Goal: Information Seeking & Learning: Learn about a topic

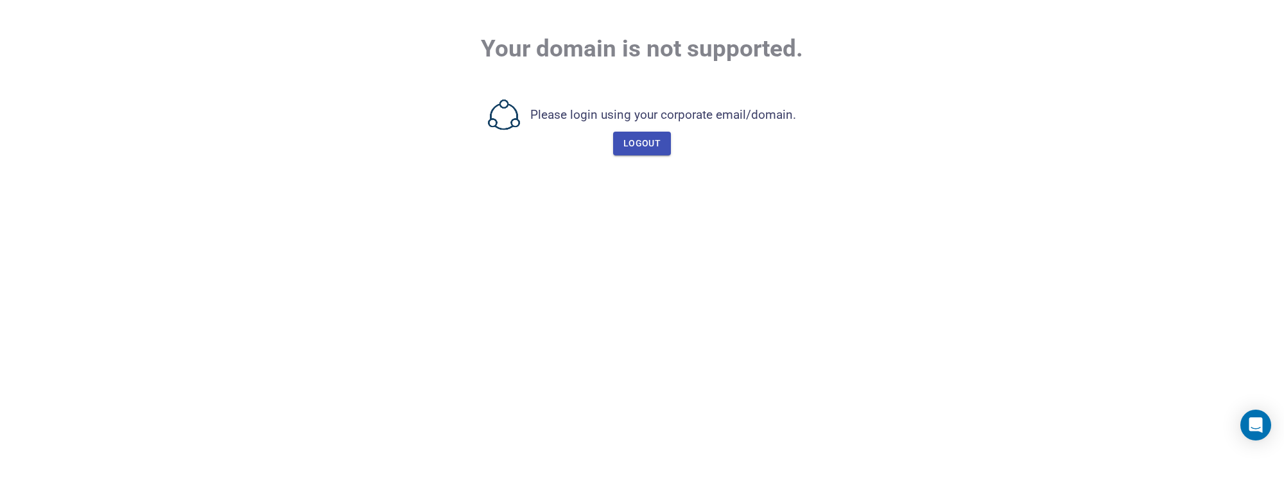
click at [647, 146] on span "Logout" at bounding box center [641, 143] width 37 height 16
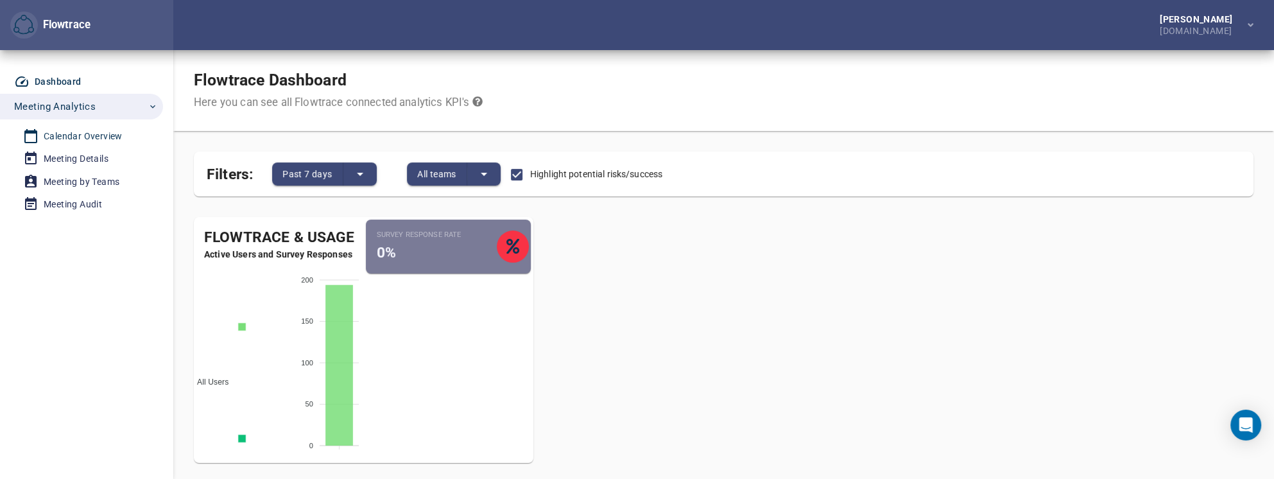
drag, startPoint x: 88, startPoint y: 137, endPoint x: 117, endPoint y: 132, distance: 30.0
click at [88, 137] on div "Calendar Overview" at bounding box center [83, 136] width 79 height 16
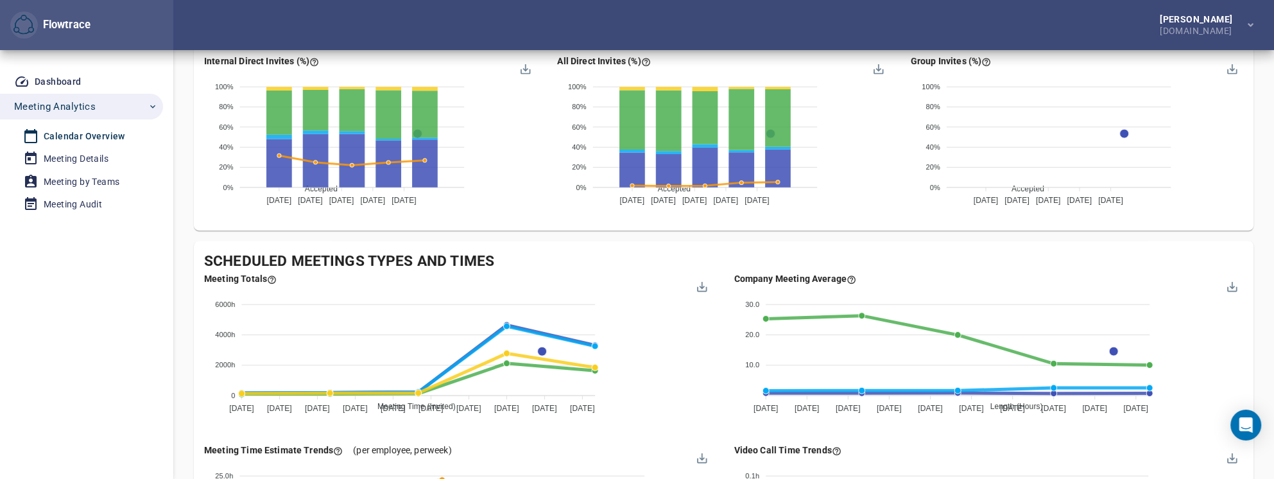
scroll to position [1076, 0]
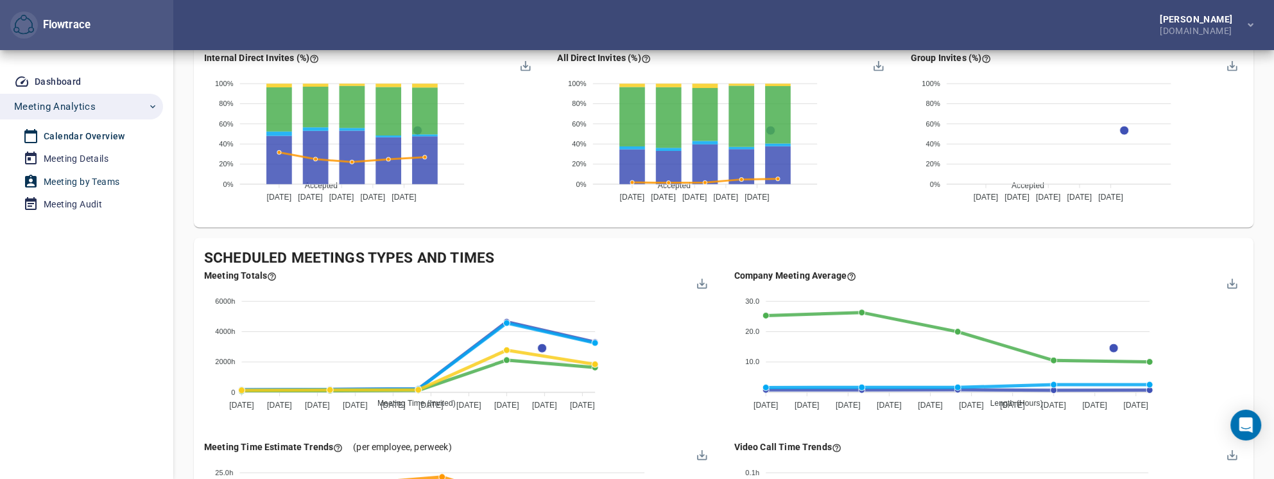
click at [99, 182] on div "Meeting by Teams" at bounding box center [82, 182] width 76 height 16
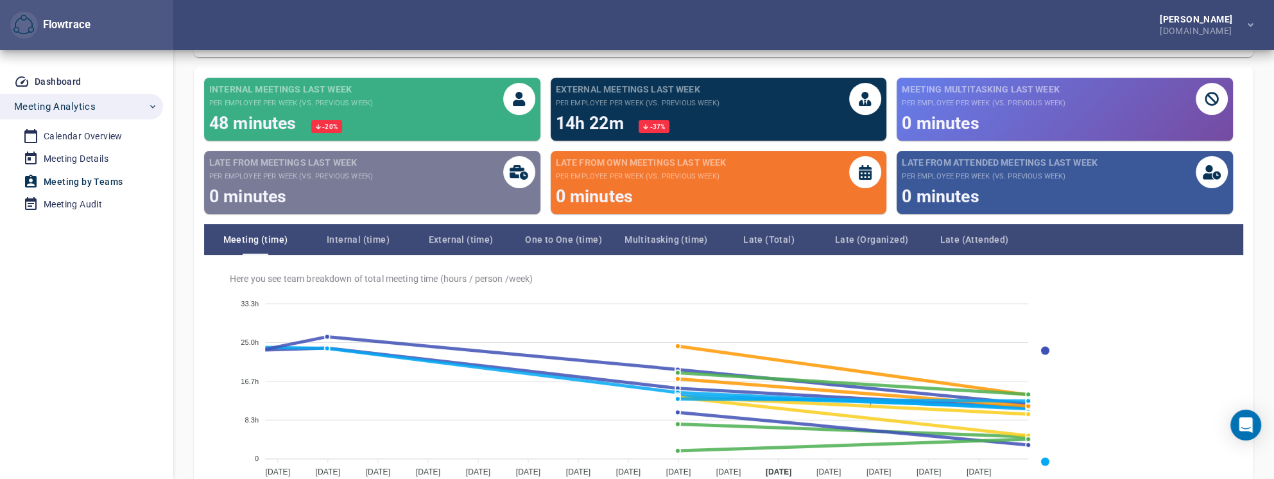
scroll to position [64, 0]
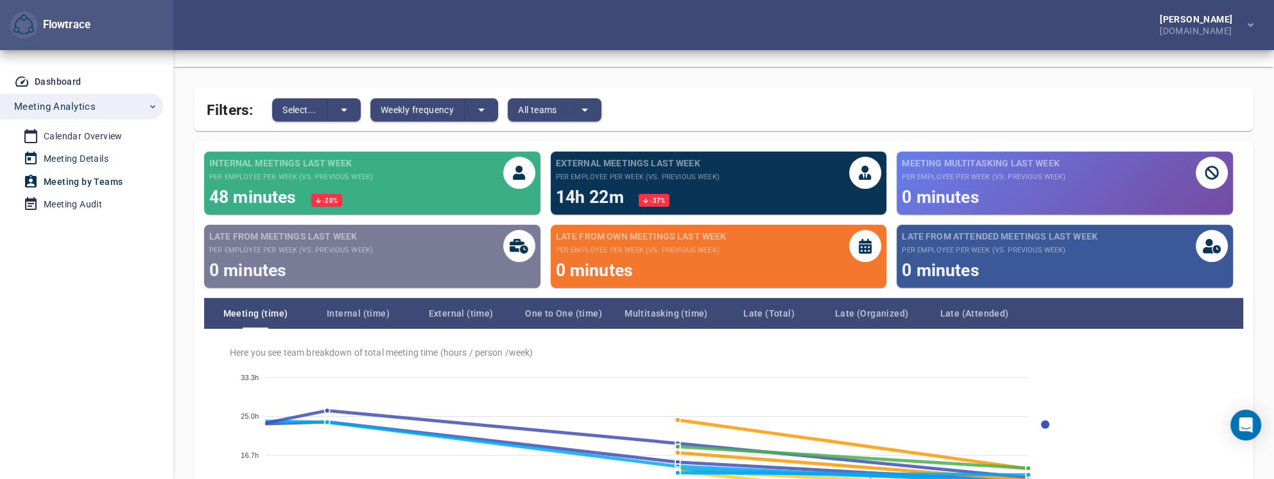
click at [98, 159] on div "Meeting Details" at bounding box center [76, 159] width 65 height 16
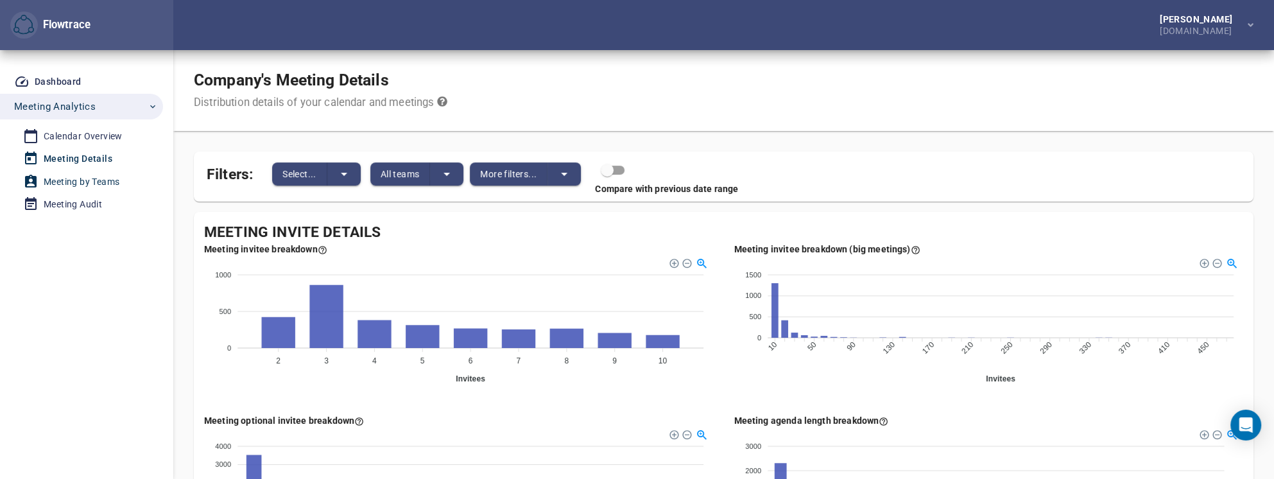
click at [83, 180] on div "Meeting by Teams" at bounding box center [82, 182] width 76 height 16
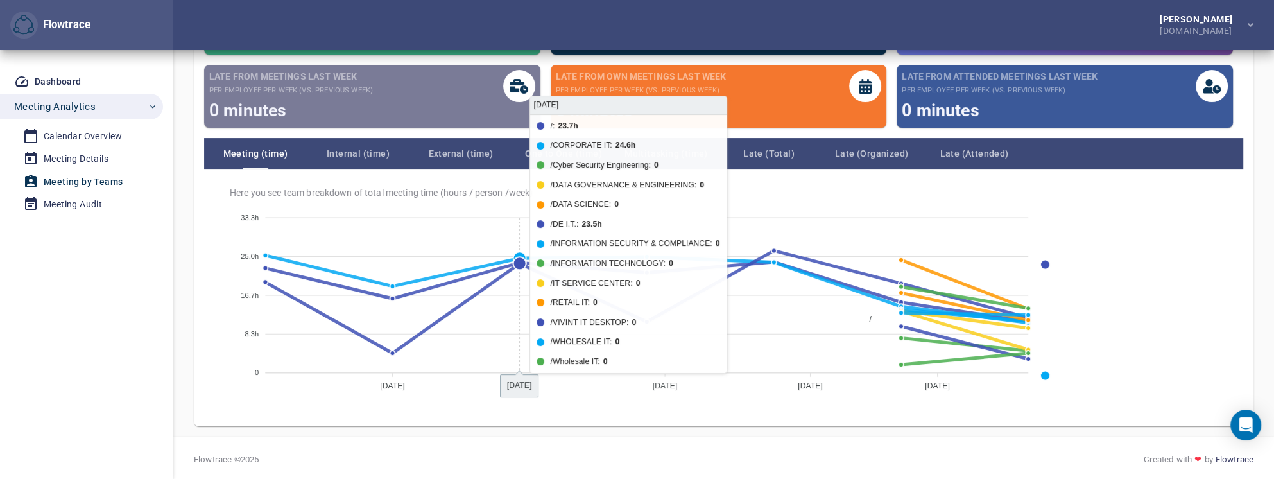
scroll to position [226, 0]
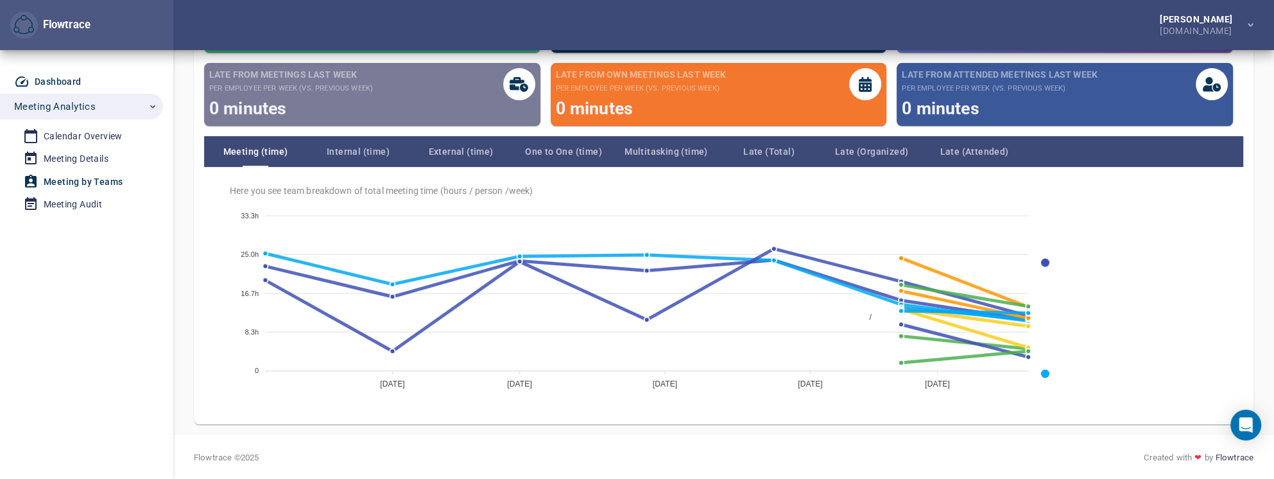
click at [56, 83] on div "Dashboard" at bounding box center [58, 82] width 47 height 16
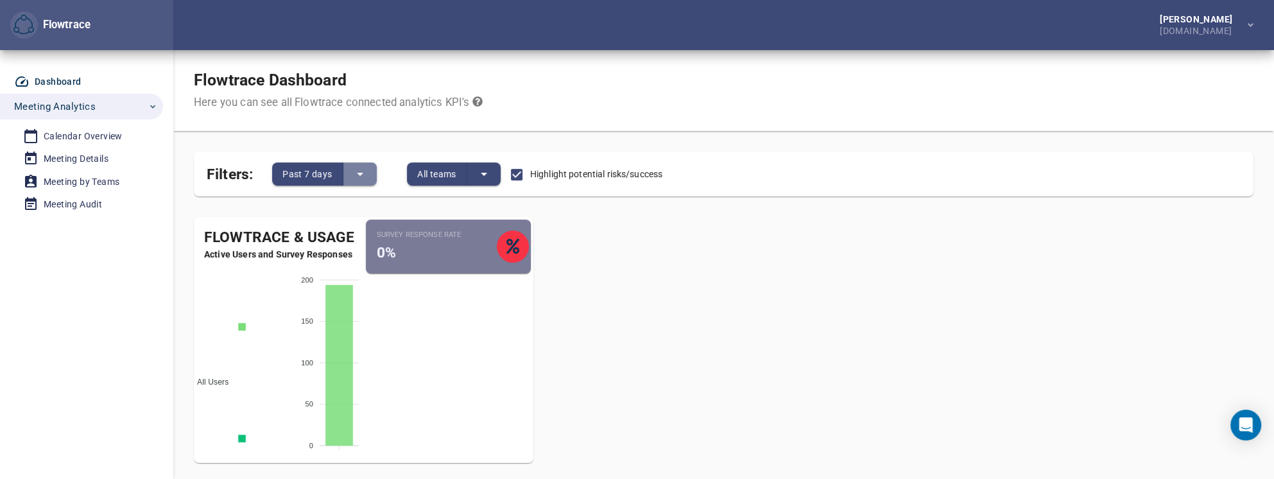
click at [366, 176] on icon "split button" at bounding box center [359, 173] width 15 height 15
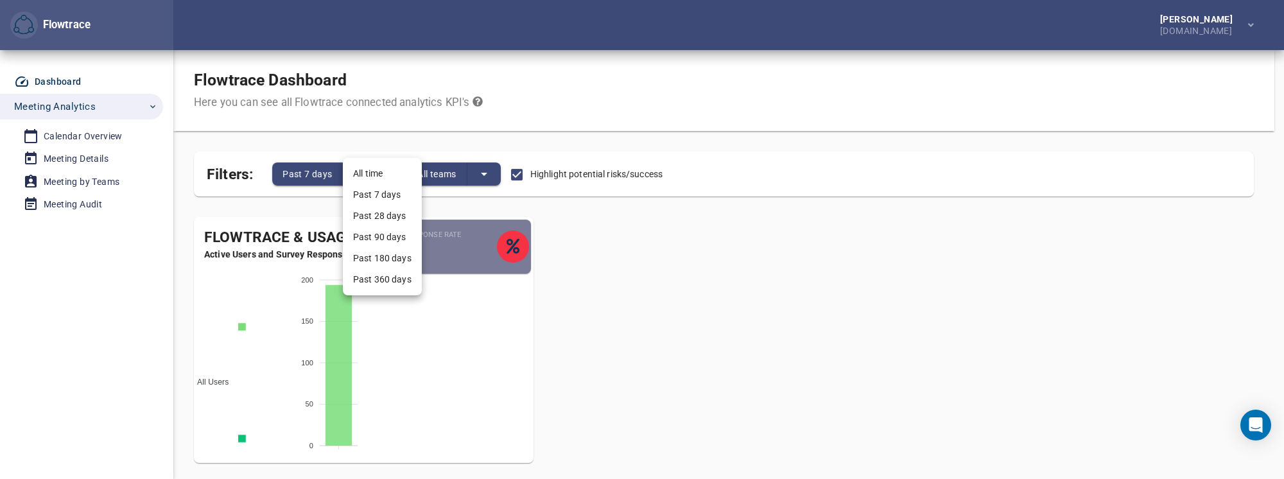
click at [465, 140] on div at bounding box center [642, 239] width 1284 height 479
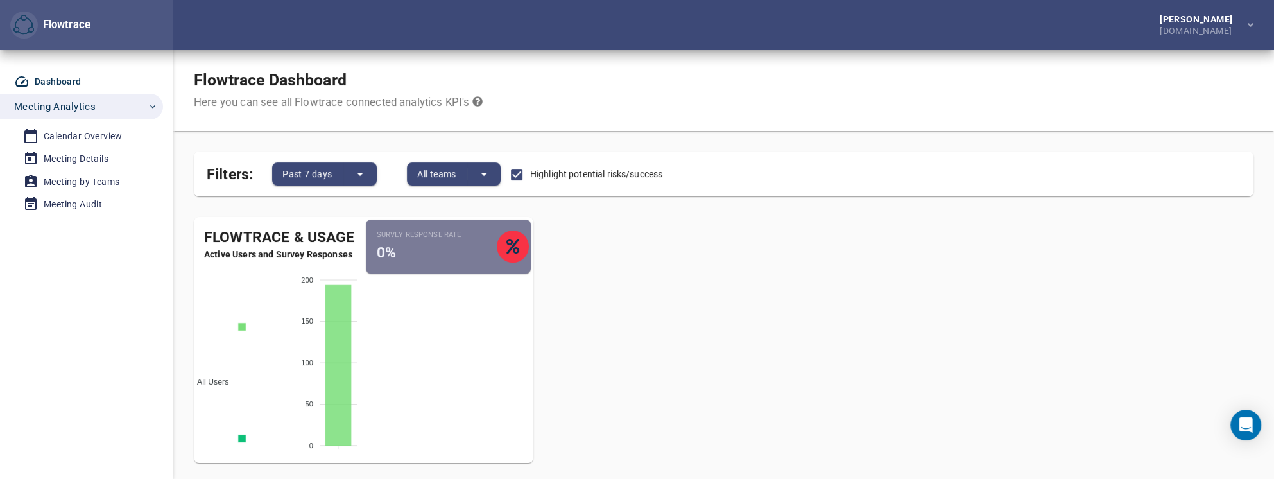
click at [490, 173] on icon "split button" at bounding box center [483, 173] width 15 height 15
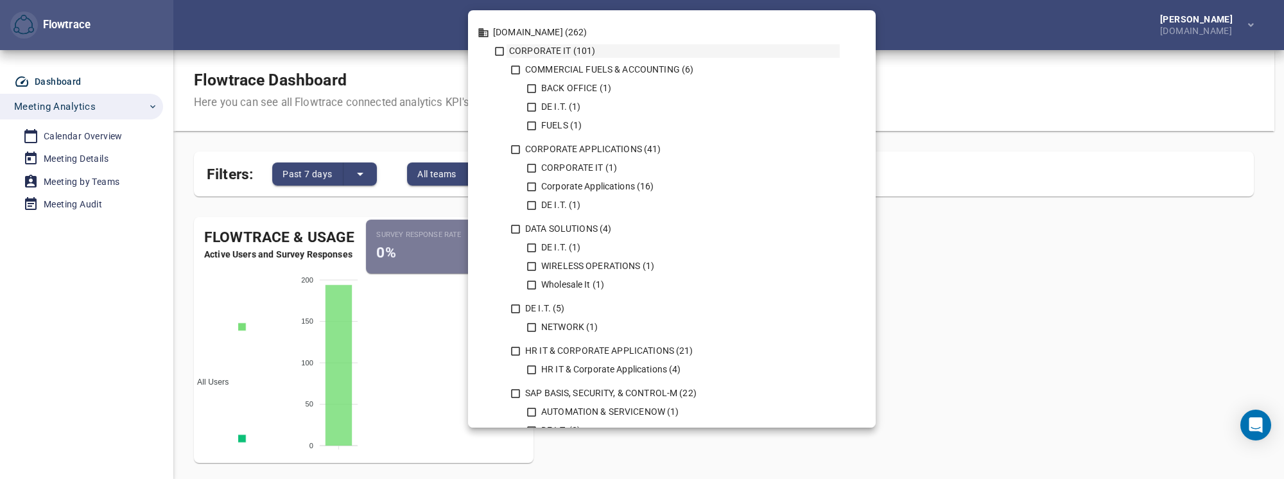
click at [497, 51] on icon at bounding box center [500, 52] width 12 height 12
click at [515, 148] on icon at bounding box center [516, 150] width 12 height 12
click at [518, 227] on icon at bounding box center [516, 229] width 12 height 12
click at [516, 312] on icon at bounding box center [515, 308] width 9 height 9
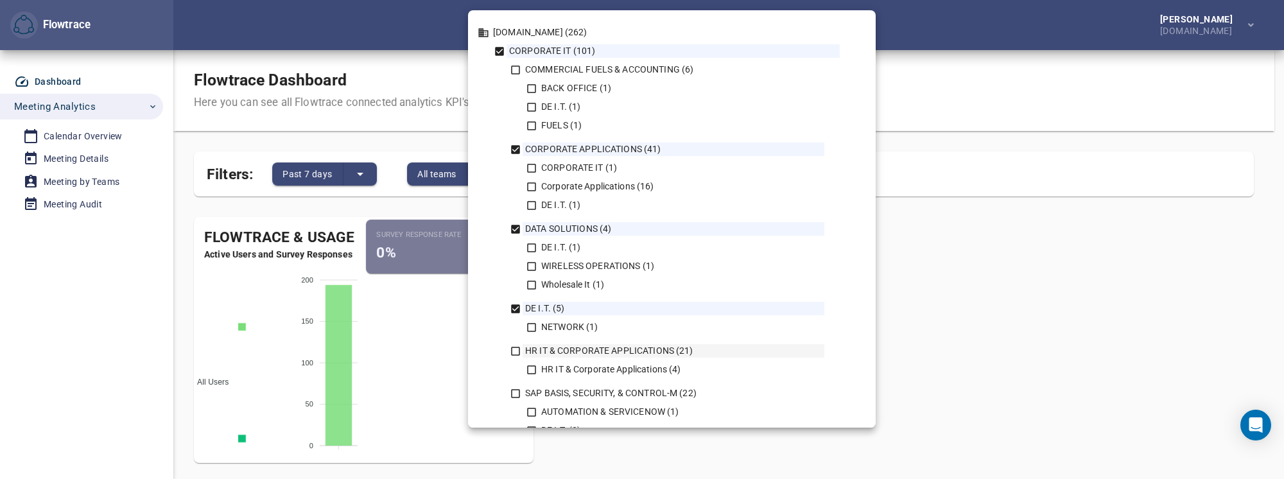
click at [511, 354] on icon at bounding box center [515, 351] width 9 height 9
click at [517, 391] on icon at bounding box center [516, 394] width 12 height 12
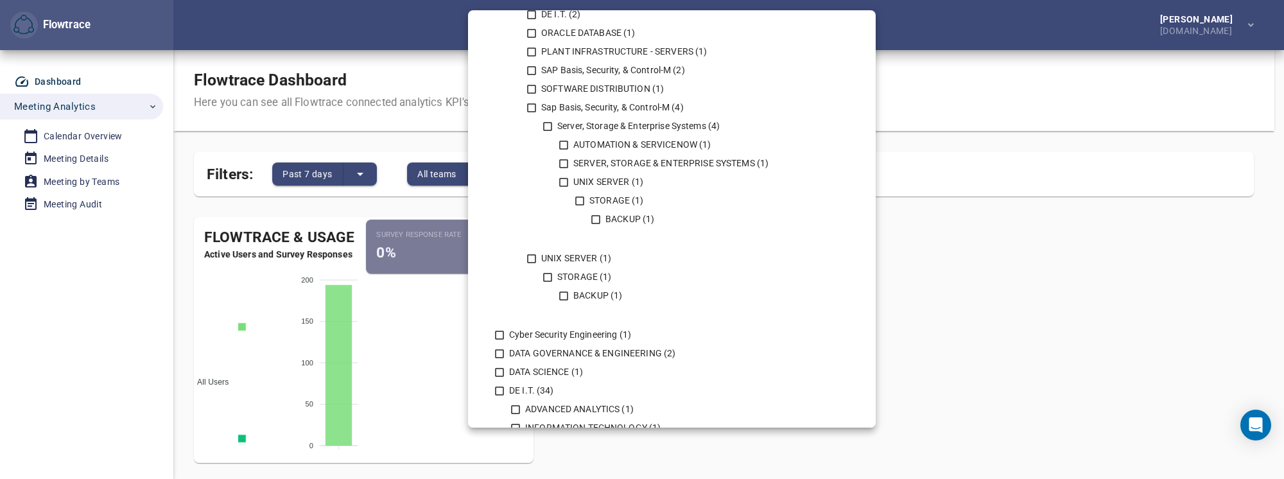
scroll to position [449, 0]
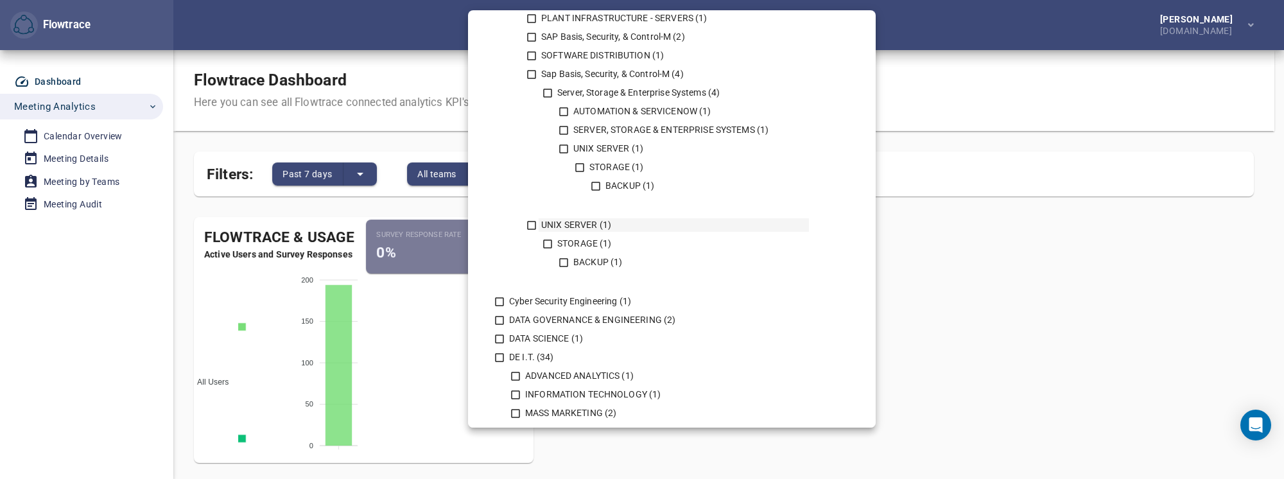
drag, startPoint x: 530, startPoint y: 224, endPoint x: 530, endPoint y: 232, distance: 7.7
click at [530, 226] on icon at bounding box center [532, 225] width 12 height 12
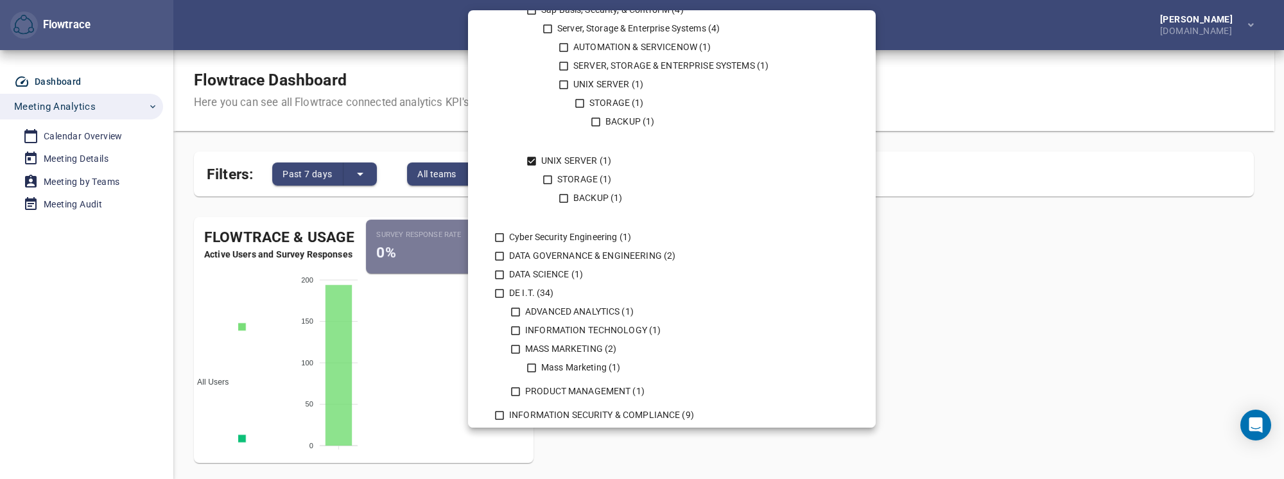
click at [529, 161] on icon at bounding box center [531, 161] width 9 height 9
click at [495, 237] on icon at bounding box center [499, 237] width 9 height 9
click at [499, 295] on icon at bounding box center [500, 294] width 12 height 12
click at [499, 272] on icon at bounding box center [500, 275] width 12 height 12
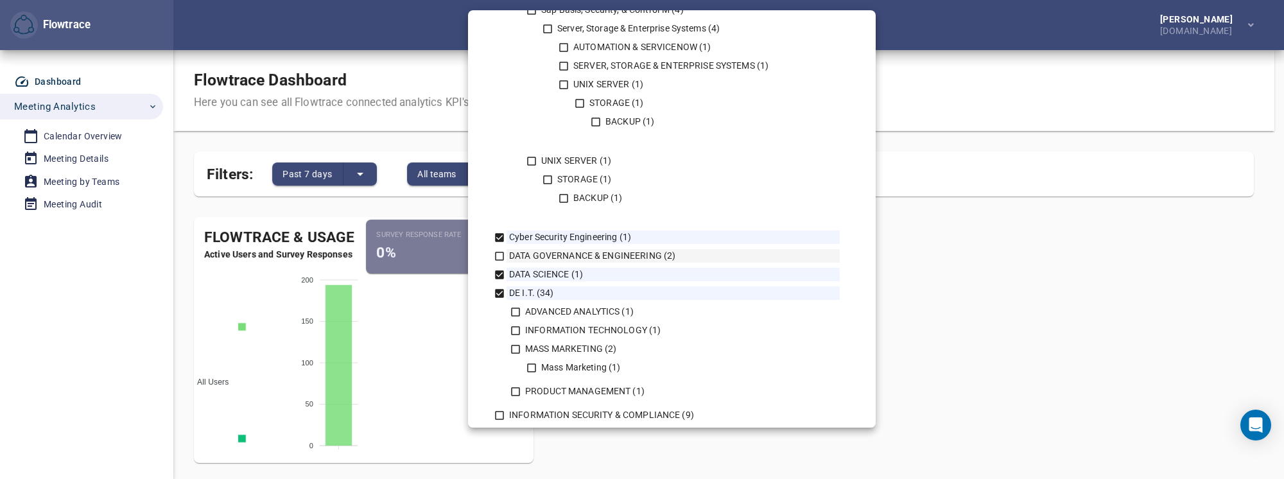
click at [499, 260] on icon at bounding box center [499, 256] width 9 height 9
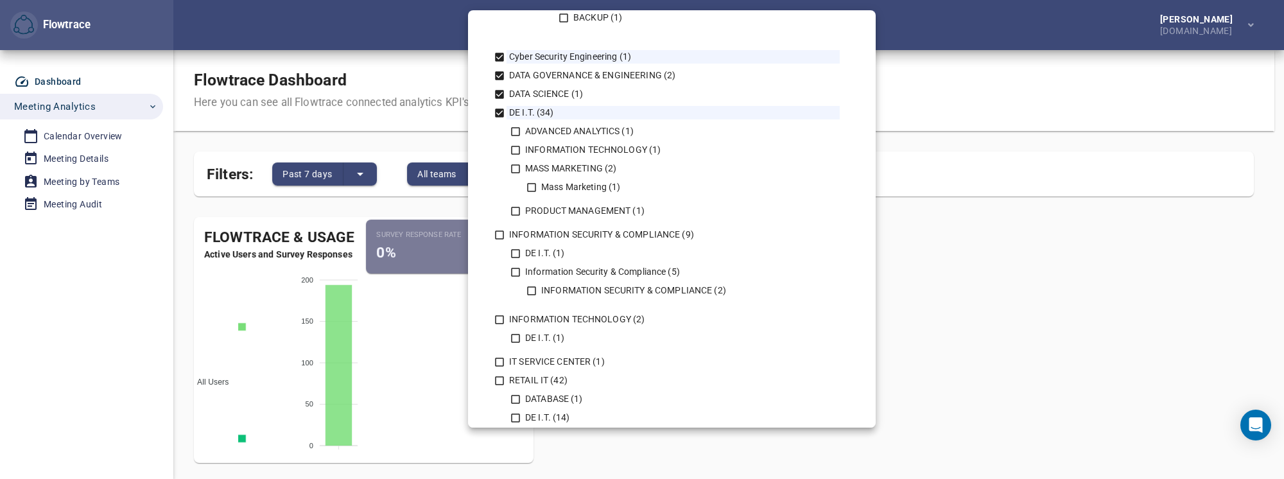
scroll to position [706, 0]
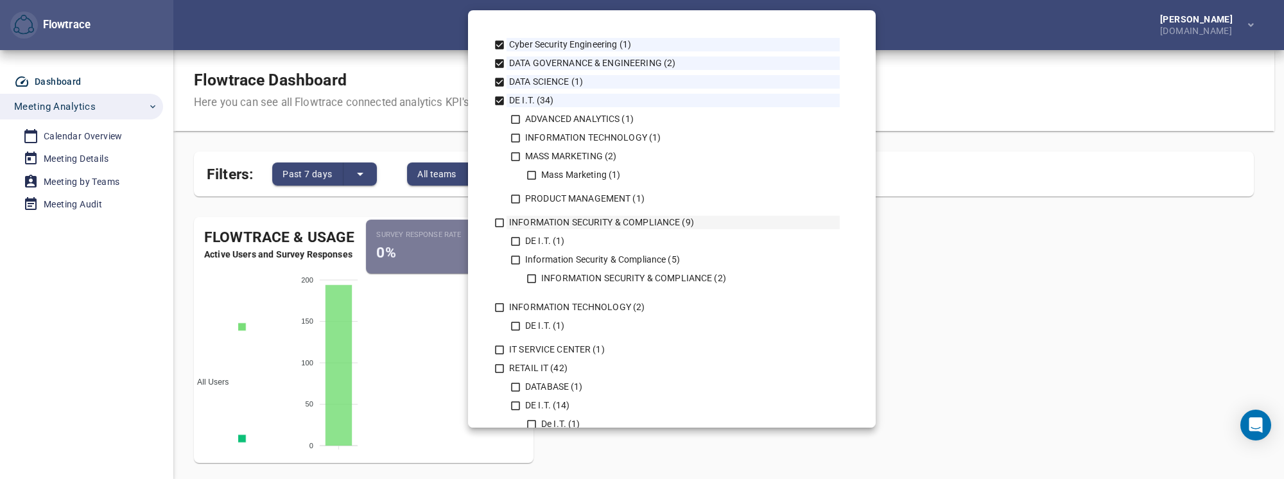
click at [501, 226] on icon at bounding box center [499, 222] width 9 height 9
click at [500, 306] on icon at bounding box center [500, 308] width 12 height 12
click at [498, 352] on icon at bounding box center [500, 350] width 12 height 12
click at [496, 365] on icon at bounding box center [500, 369] width 12 height 12
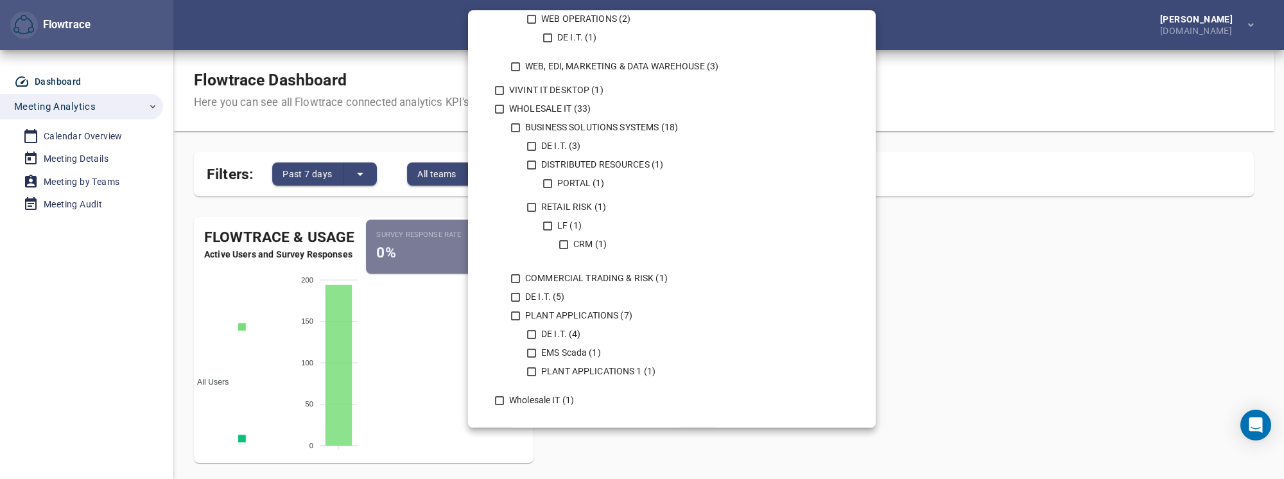
scroll to position [1348, 0]
click at [498, 394] on icon at bounding box center [500, 397] width 12 height 12
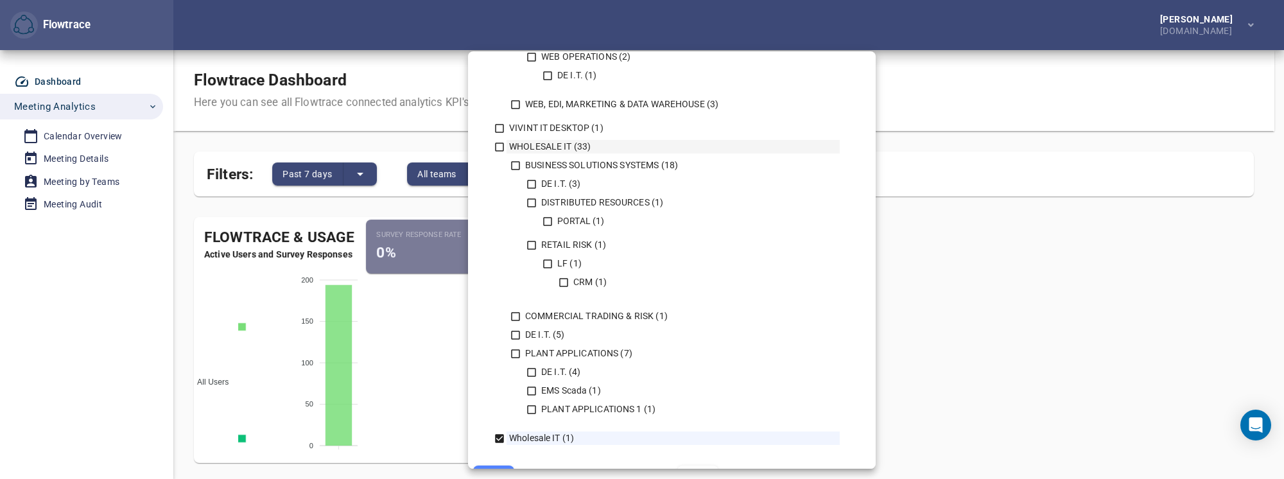
click at [497, 148] on icon at bounding box center [500, 147] width 12 height 12
click at [496, 130] on icon at bounding box center [500, 129] width 12 height 12
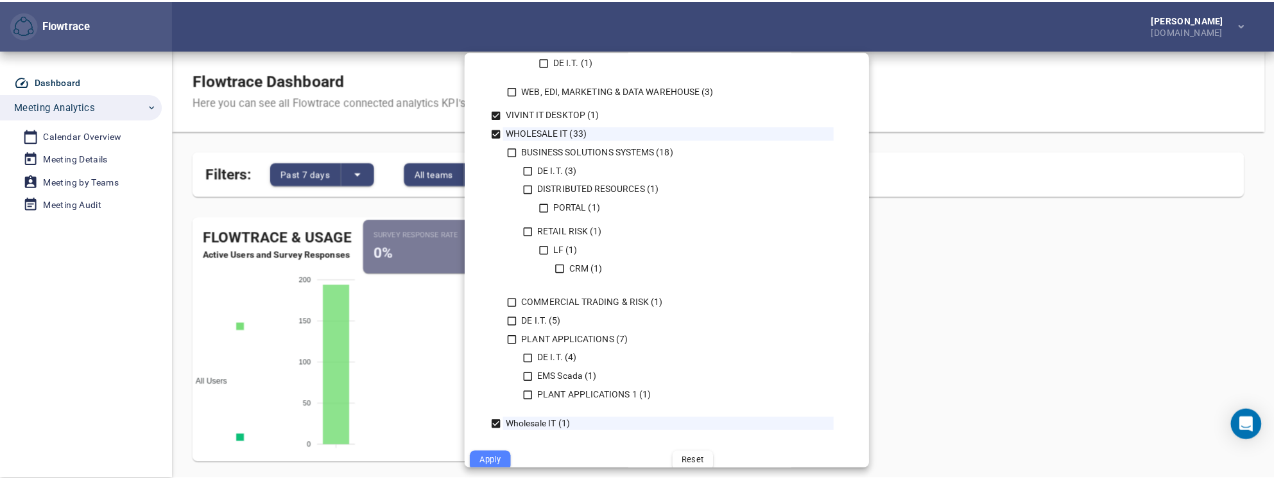
scroll to position [1374, 0]
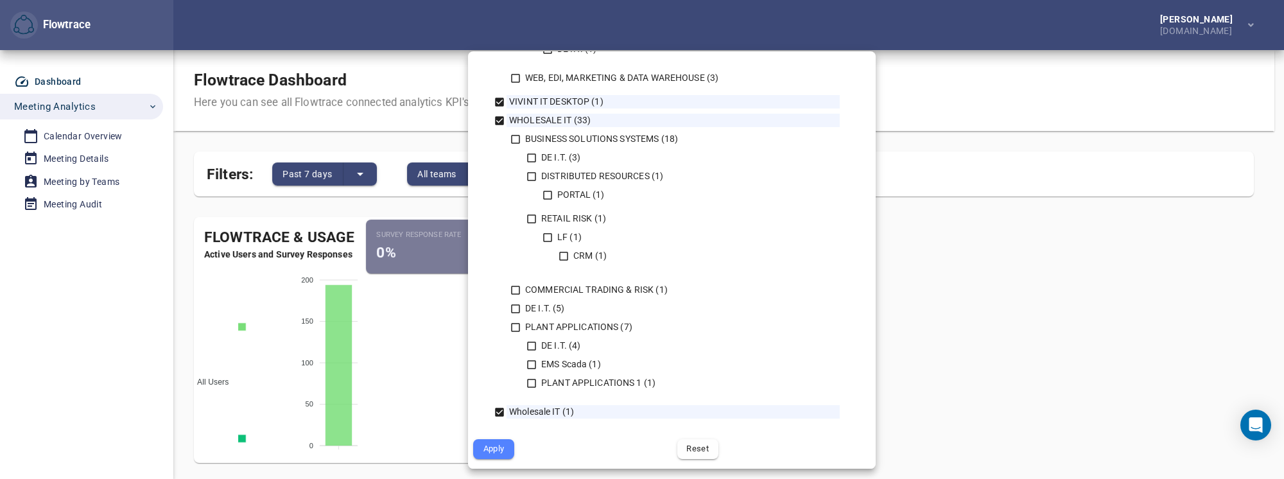
drag, startPoint x: 495, startPoint y: 448, endPoint x: 506, endPoint y: 440, distance: 13.7
click at [495, 448] on span "Apply" at bounding box center [493, 449] width 23 height 15
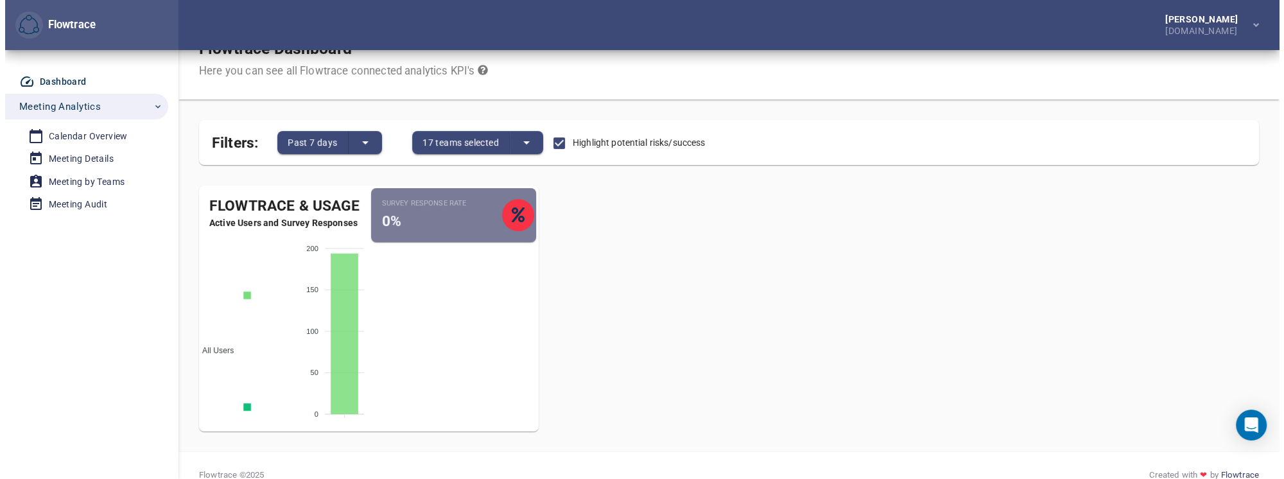
scroll to position [49, 0]
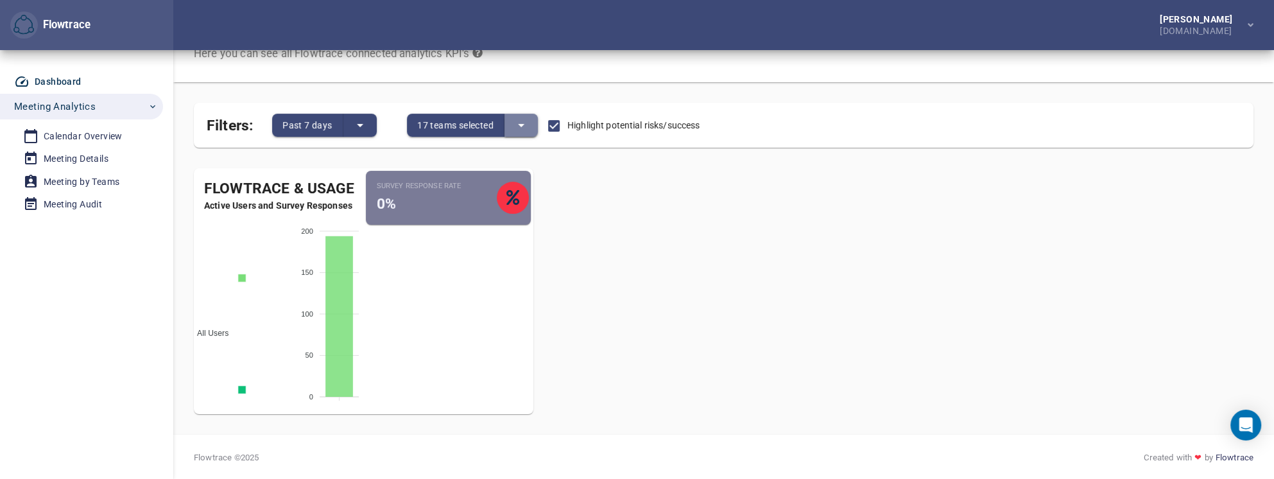
click at [533, 122] on button "split button" at bounding box center [520, 125] width 33 height 23
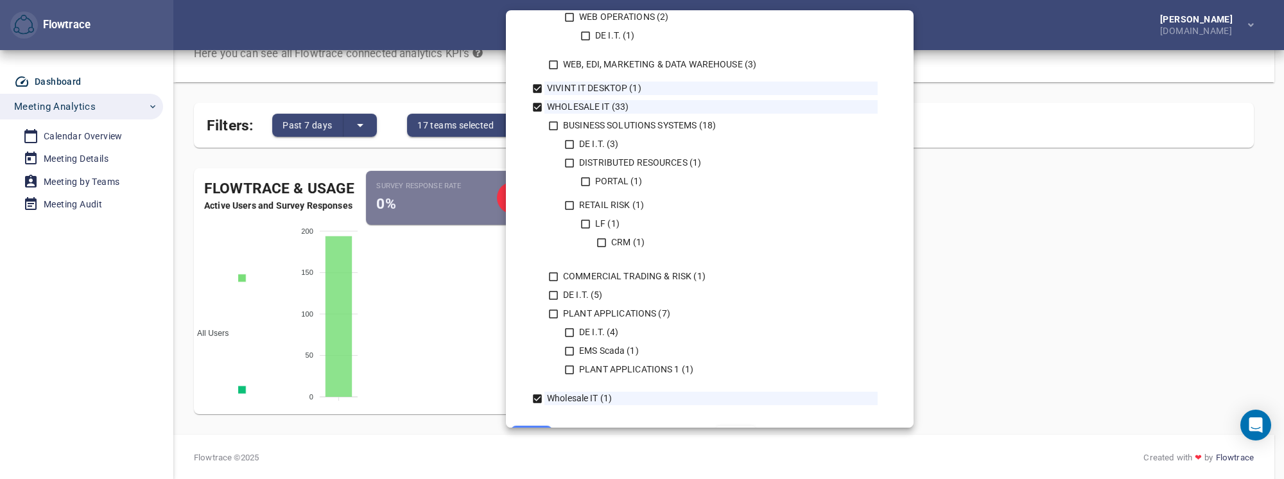
scroll to position [1374, 0]
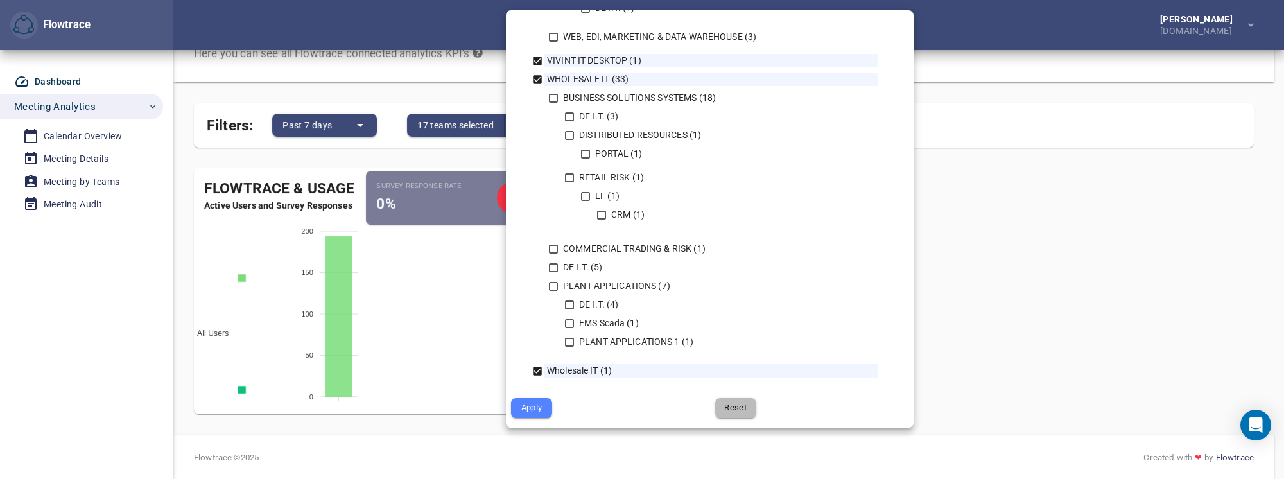
click at [735, 410] on span "Reset" at bounding box center [735, 407] width 23 height 15
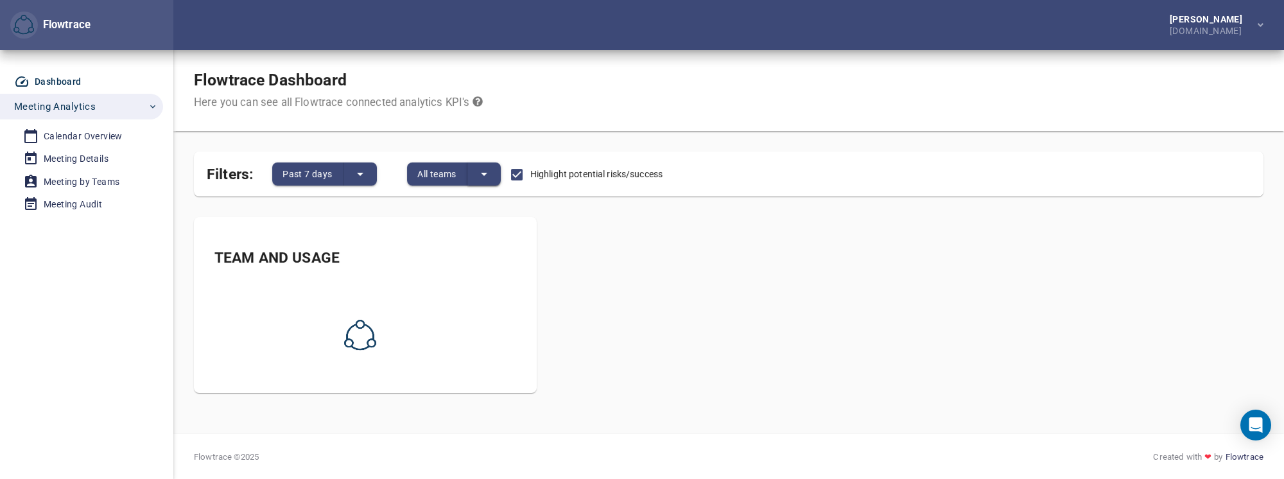
click at [489, 175] on icon "split button" at bounding box center [483, 173] width 15 height 15
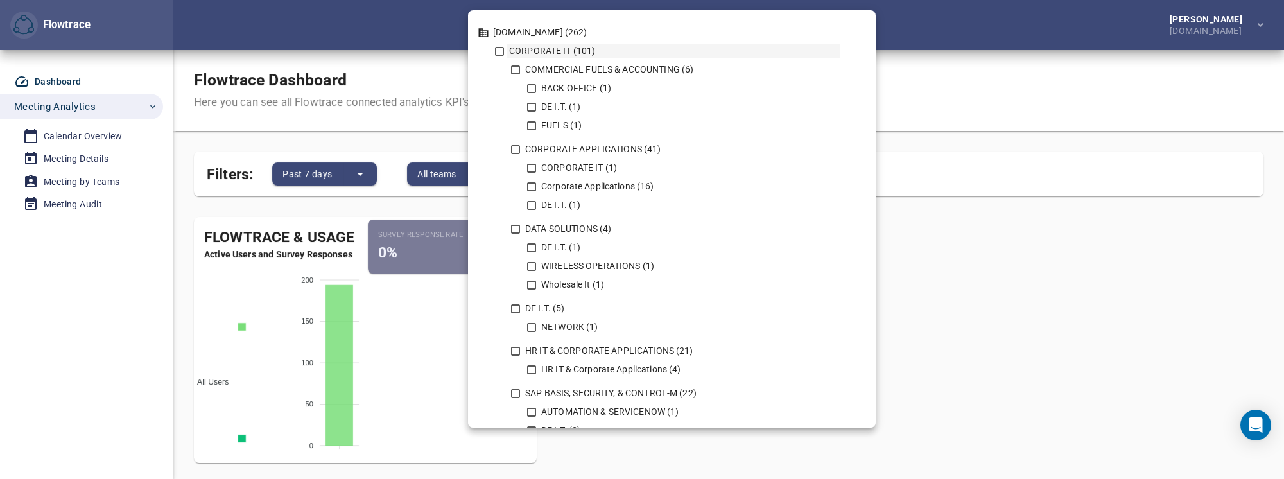
click at [501, 54] on icon at bounding box center [500, 52] width 12 height 12
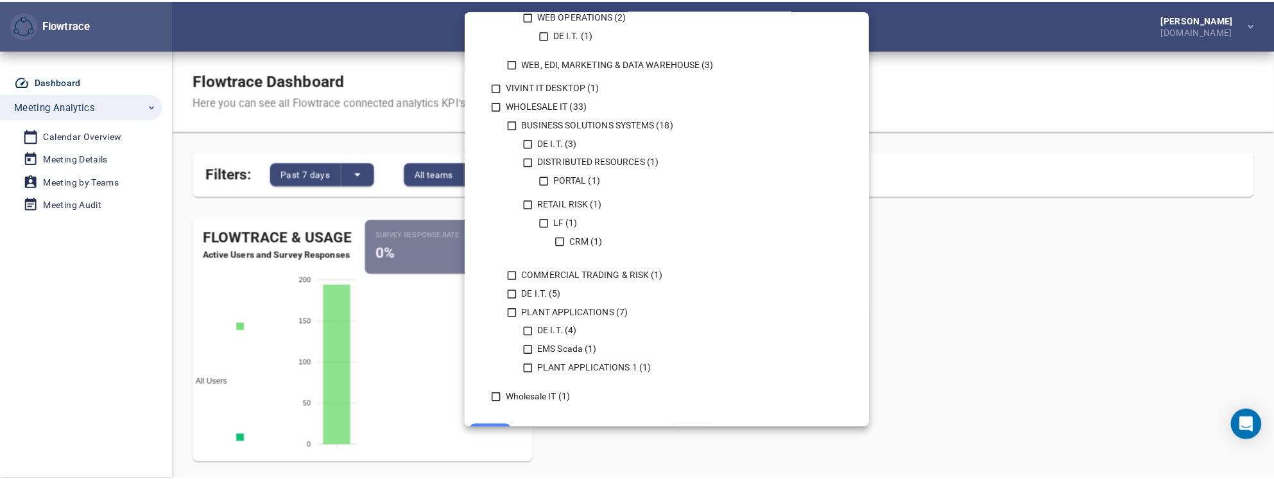
scroll to position [1374, 0]
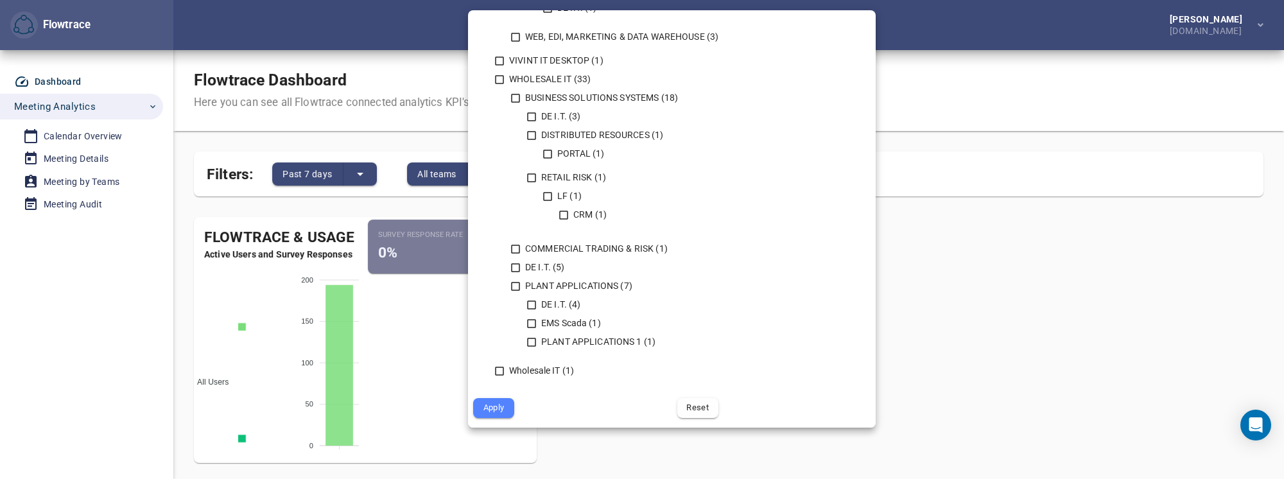
click at [500, 410] on span "Apply" at bounding box center [493, 407] width 23 height 15
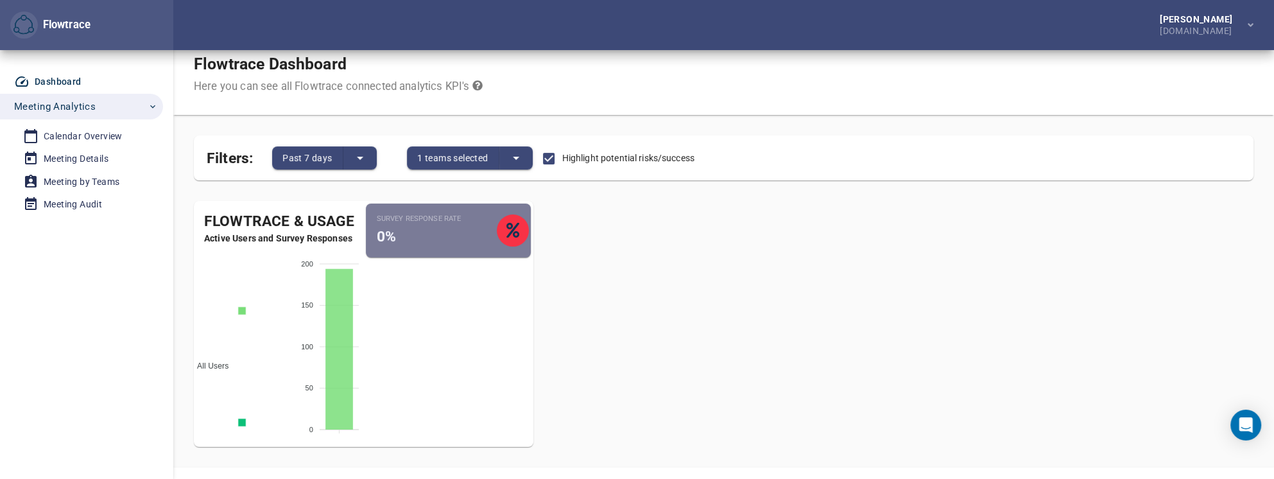
scroll to position [0, 0]
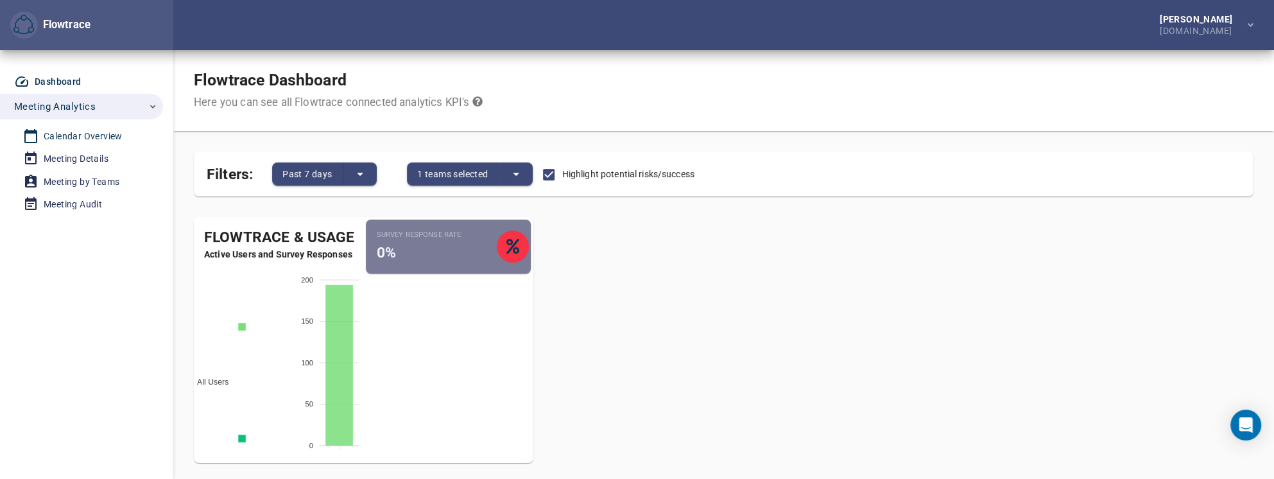
click at [90, 140] on div "Calendar Overview" at bounding box center [83, 136] width 79 height 16
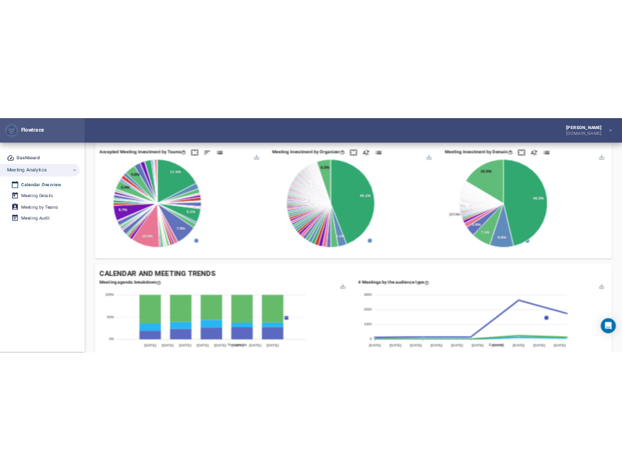
scroll to position [305, 0]
